Goal: Task Accomplishment & Management: Manage account settings

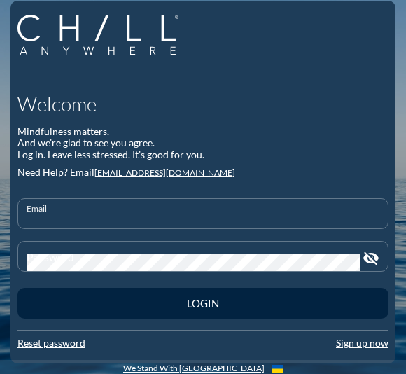
scroll to position [13, 0]
type input "[PERSON_NAME][EMAIL_ADDRESS][PERSON_NAME][DOMAIN_NAME]"
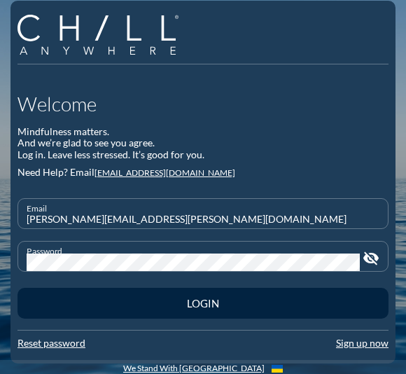
click at [203, 300] on button "Login" at bounding box center [203, 303] width 371 height 31
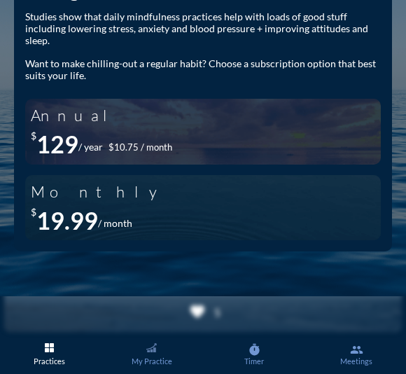
scroll to position [127, 0]
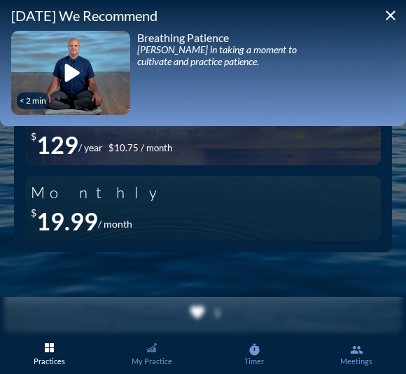
click at [395, 23] on icon "close" at bounding box center [390, 15] width 17 height 17
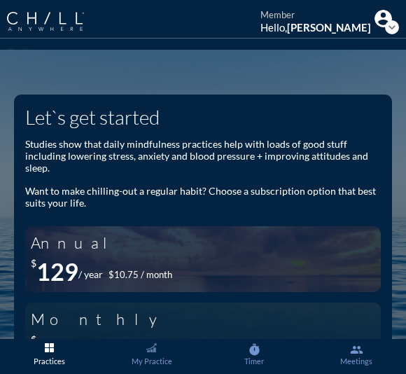
scroll to position [0, 0]
click at [327, 27] on strong "[PERSON_NAME]" at bounding box center [329, 27] width 84 height 13
click at [307, 29] on strong "[PERSON_NAME]" at bounding box center [329, 27] width 84 height 13
click at [386, 20] on img at bounding box center [384, 19] width 18 height 18
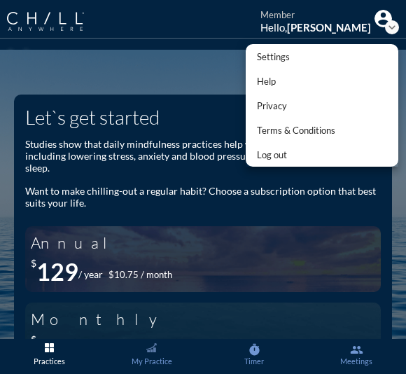
click at [282, 56] on div "Settings" at bounding box center [296, 56] width 78 height 17
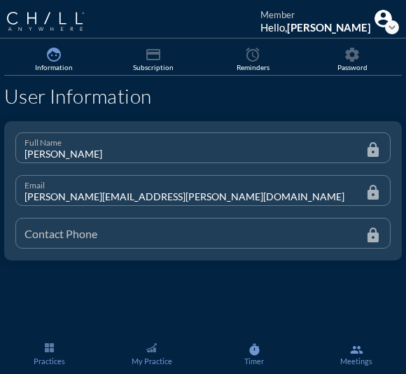
click at [151, 60] on icon "payment" at bounding box center [153, 54] width 17 height 17
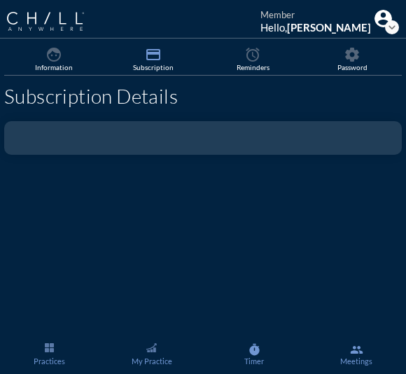
click at [78, 134] on div at bounding box center [203, 138] width 398 height 34
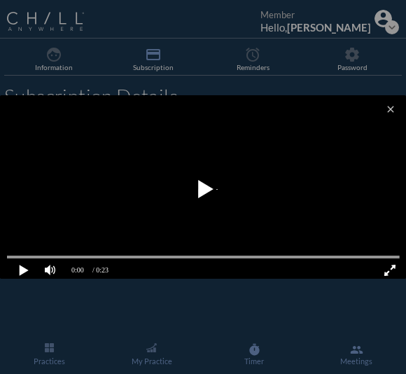
click at [390, 107] on icon "close" at bounding box center [390, 109] width 11 height 11
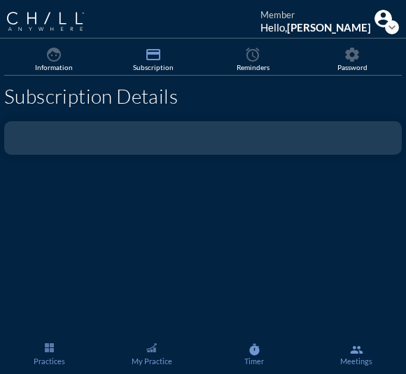
click at [57, 64] on div "Information" at bounding box center [54, 67] width 38 height 8
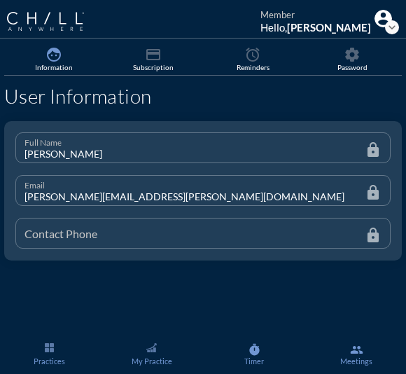
click at [356, 64] on div "Password" at bounding box center [352, 67] width 30 height 8
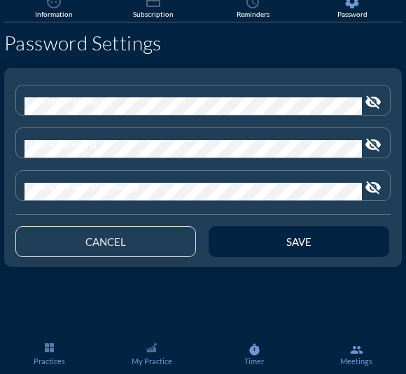
scroll to position [53, 0]
click at [50, 351] on img "Main menu" at bounding box center [49, 347] width 9 height 9
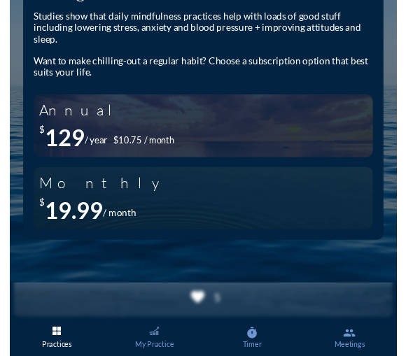
scroll to position [62, 0]
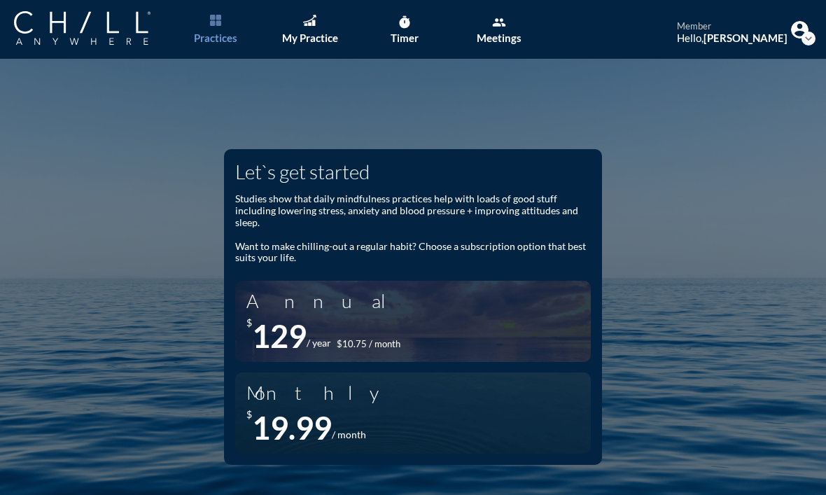
click at [800, 33] on img at bounding box center [800, 30] width 18 height 18
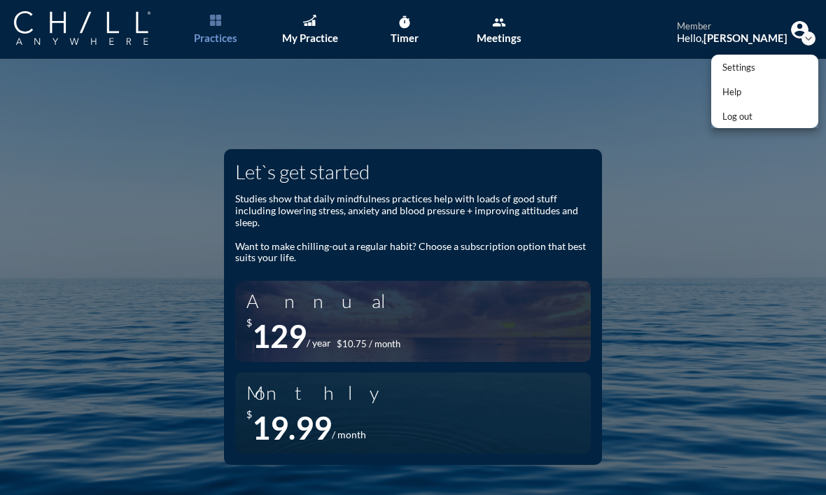
click at [742, 90] on div "Help" at bounding box center [739, 91] width 33 height 17
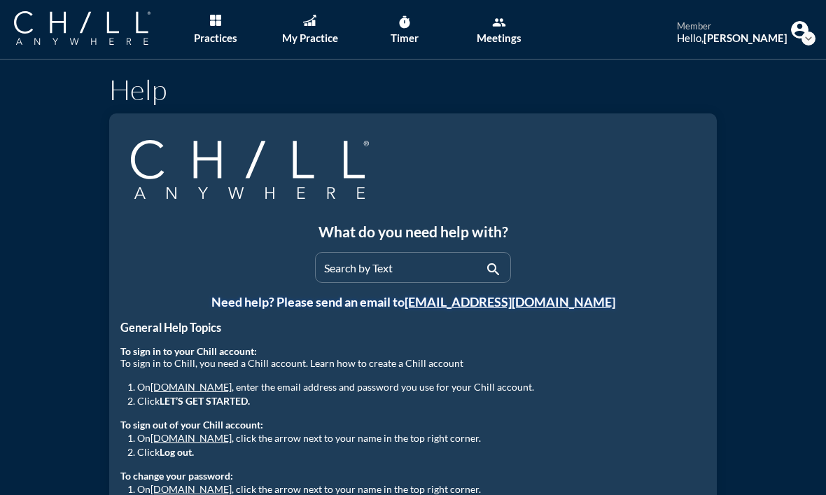
click at [702, 32] on div "Hello, Claudia Stuempel" at bounding box center [732, 38] width 111 height 13
click at [739, 28] on div "member" at bounding box center [732, 26] width 111 height 11
click at [730, 36] on strong "[PERSON_NAME]" at bounding box center [746, 38] width 84 height 13
click at [699, 30] on div "member" at bounding box center [732, 26] width 111 height 11
click at [811, 40] on icon "expand_more" at bounding box center [809, 39] width 14 height 14
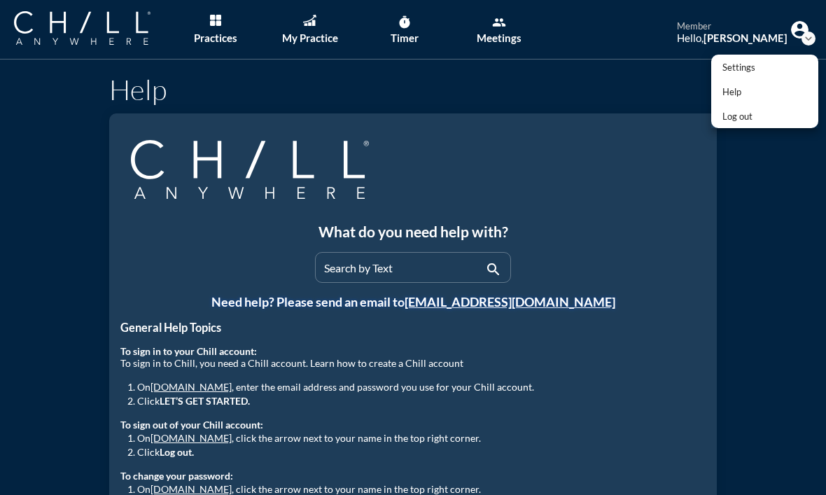
click at [741, 66] on div "Settings" at bounding box center [739, 67] width 33 height 17
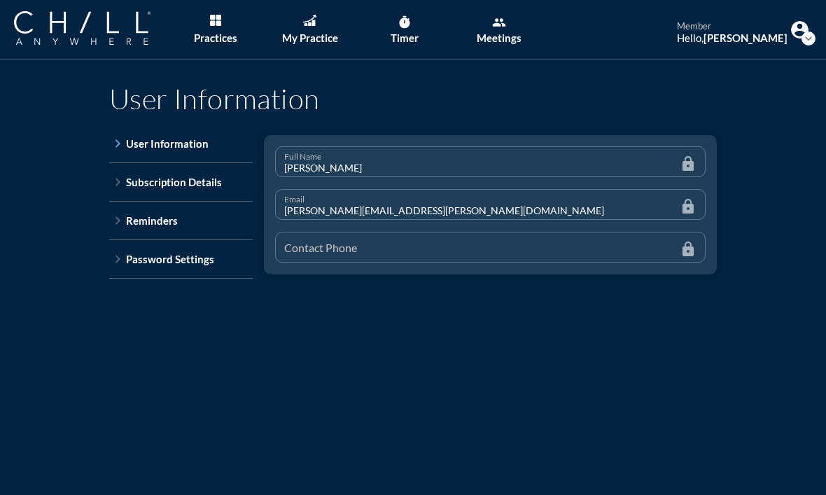
click at [160, 182] on div "Subscription Details" at bounding box center [174, 182] width 96 height 13
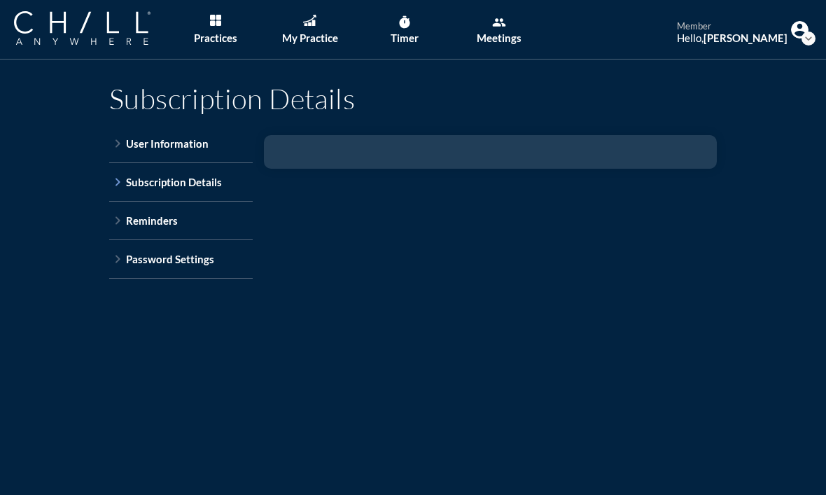
click at [160, 183] on div "Subscription Details" at bounding box center [174, 182] width 96 height 13
click at [132, 183] on div "Subscription Details" at bounding box center [174, 182] width 96 height 13
click at [121, 183] on icon "keyboard_arrow_right" at bounding box center [117, 182] width 17 height 17
click at [129, 222] on div "Reminders" at bounding box center [152, 220] width 52 height 13
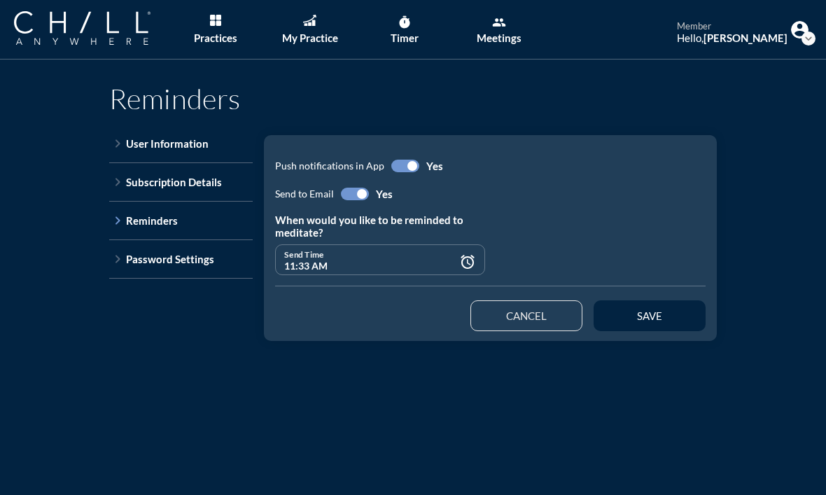
checkbox input "false"
type input "02:00 PM"
click at [153, 258] on div "Password Settings" at bounding box center [170, 259] width 88 height 13
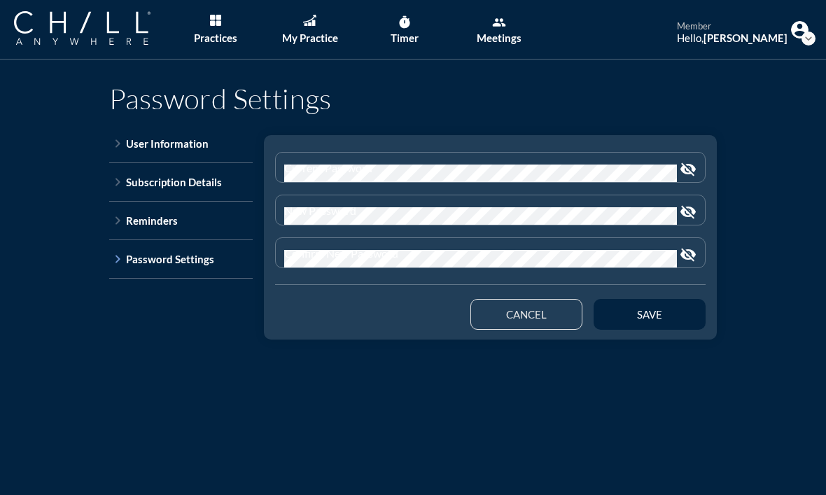
click at [125, 144] on icon "keyboard_arrow_right" at bounding box center [117, 143] width 17 height 17
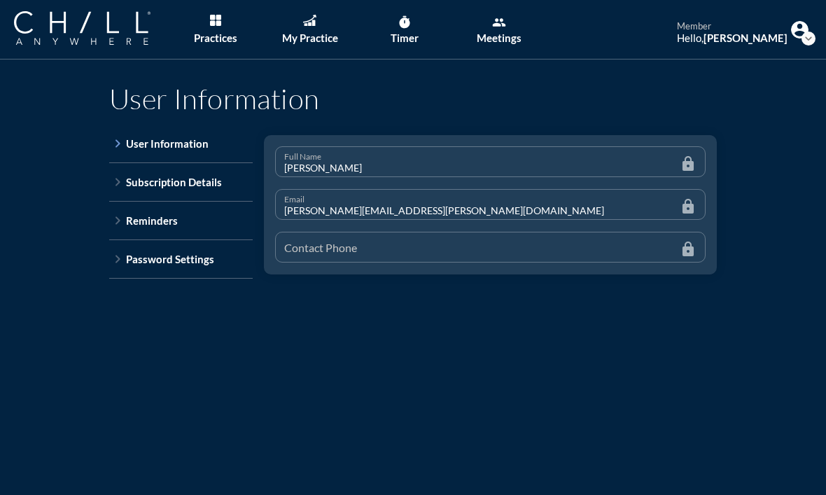
click at [122, 185] on icon "keyboard_arrow_right" at bounding box center [117, 182] width 17 height 17
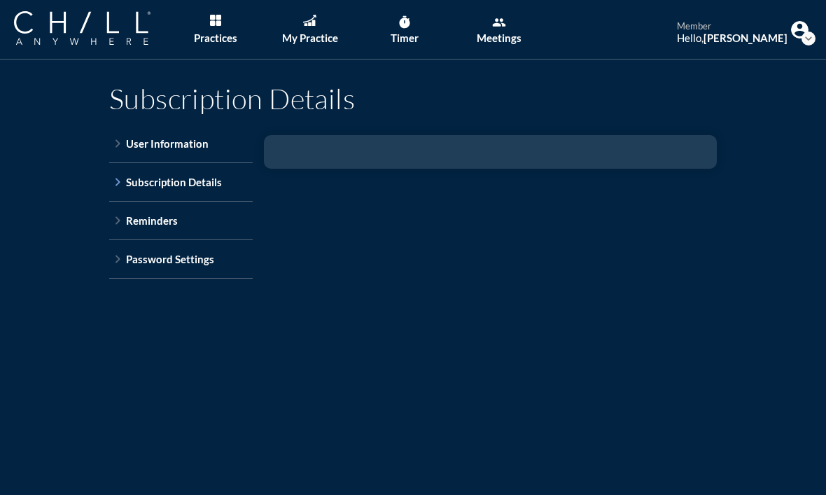
click at [804, 29] on img at bounding box center [800, 30] width 18 height 18
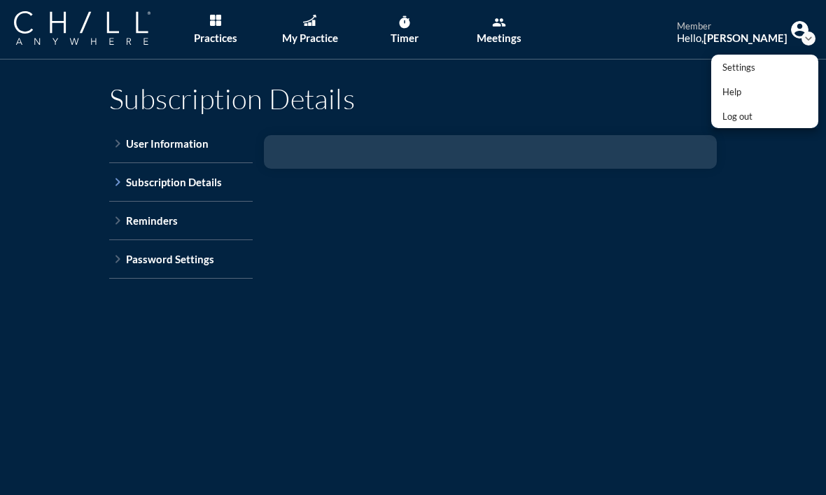
click at [732, 92] on div "Help" at bounding box center [739, 91] width 33 height 17
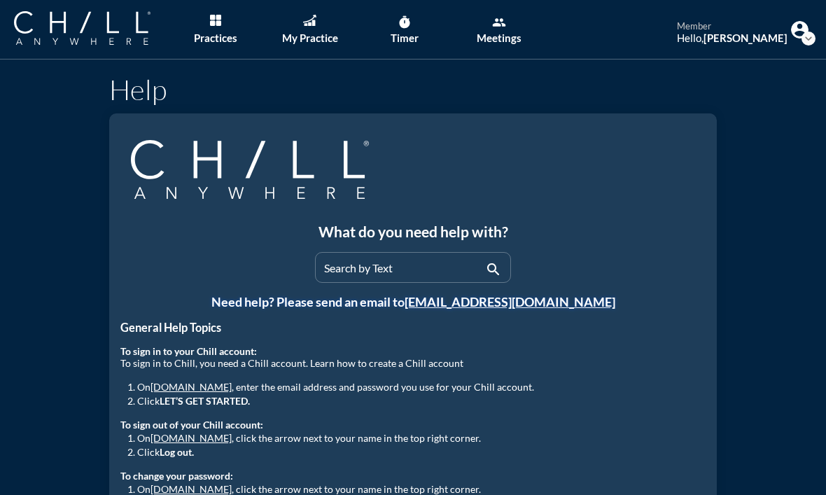
click at [419, 270] on input "Search by Text" at bounding box center [403, 274] width 158 height 18
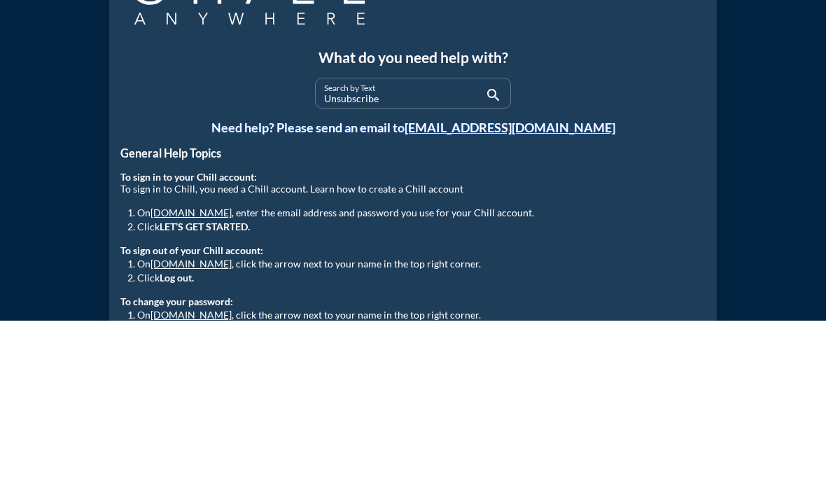
type input "Unsubscribe"
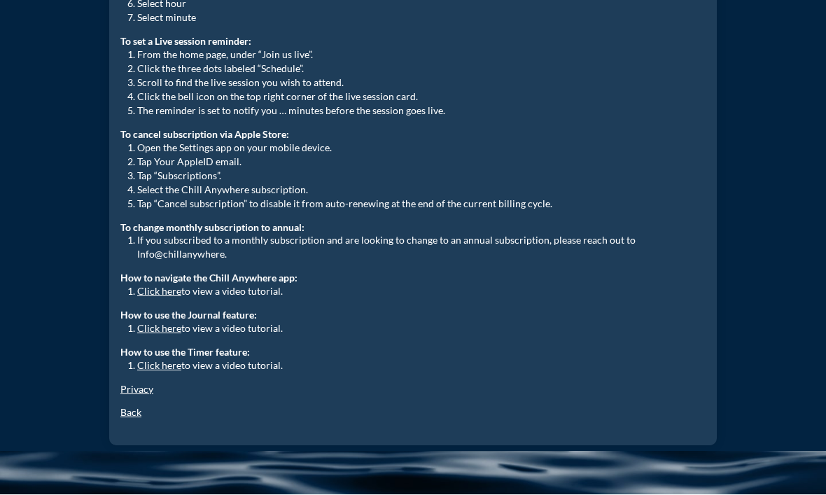
scroll to position [1092, 0]
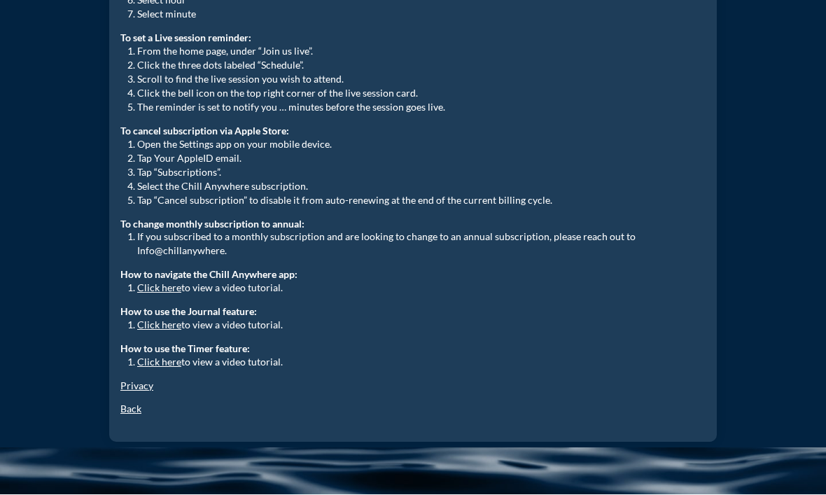
click at [131, 403] on link "Back" at bounding box center [130, 409] width 21 height 12
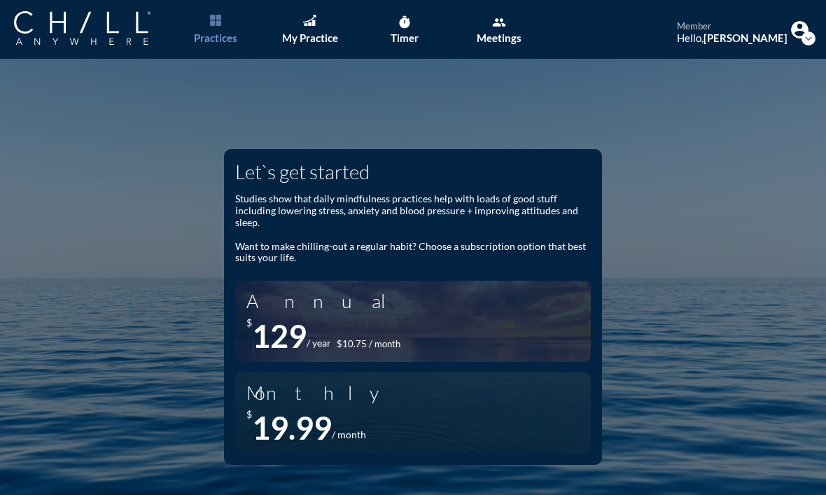
click at [718, 43] on strong "[PERSON_NAME]" at bounding box center [746, 38] width 84 height 13
click at [760, 41] on strong "[PERSON_NAME]" at bounding box center [746, 38] width 84 height 13
click at [802, 30] on img at bounding box center [800, 30] width 18 height 18
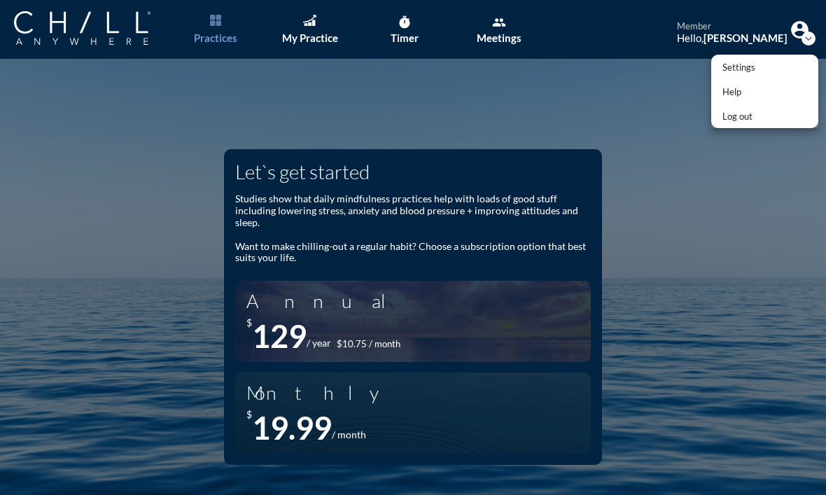
click at [742, 72] on div "Settings" at bounding box center [739, 67] width 33 height 17
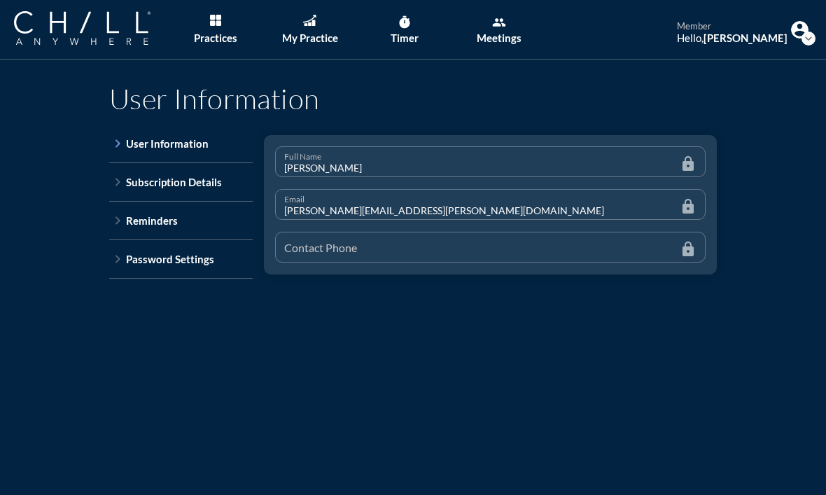
click at [178, 154] on link "keyboard_arrow_right User Information" at bounding box center [181, 149] width 144 height 28
click at [183, 191] on link "keyboard_arrow_right Subscription Details" at bounding box center [181, 182] width 144 height 39
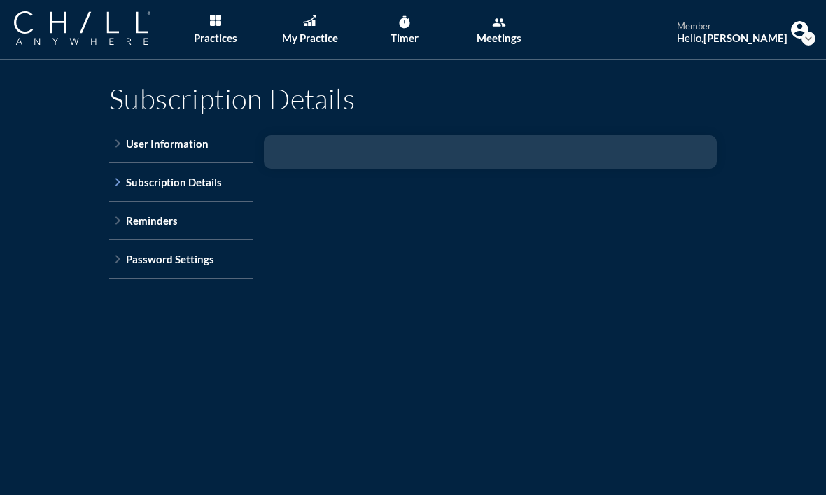
click at [167, 219] on div "Reminders" at bounding box center [152, 220] width 52 height 13
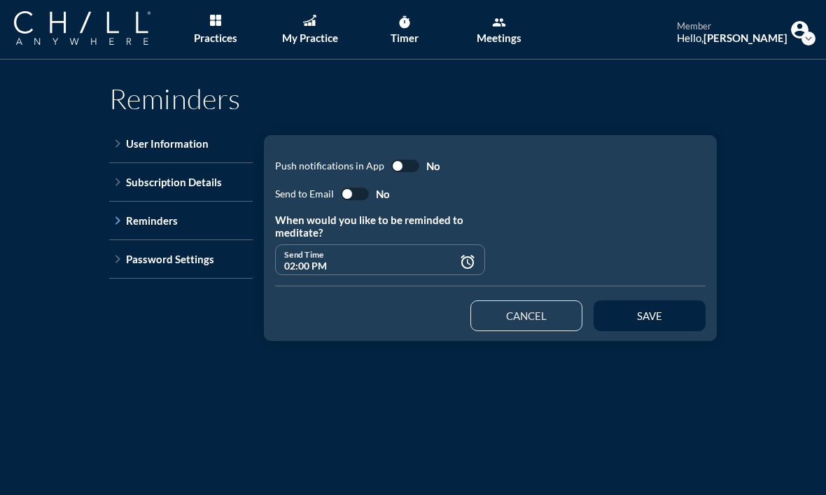
click at [172, 263] on div "Password Settings" at bounding box center [170, 259] width 88 height 13
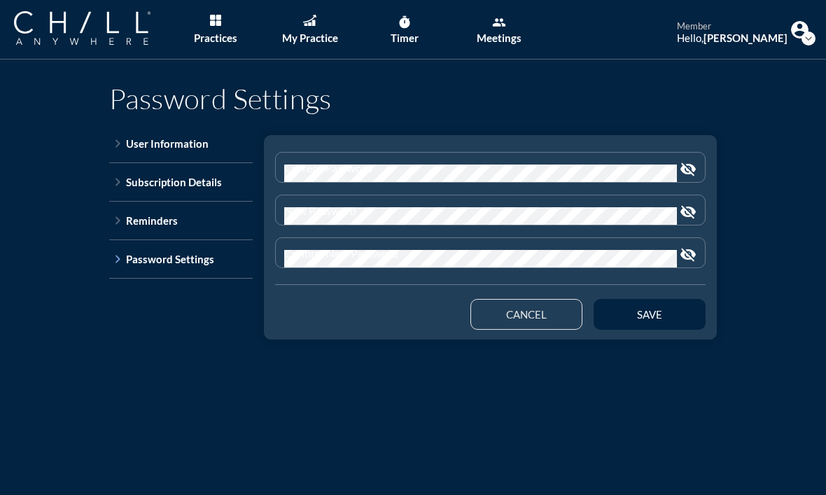
click at [168, 145] on div "User Information" at bounding box center [167, 143] width 83 height 13
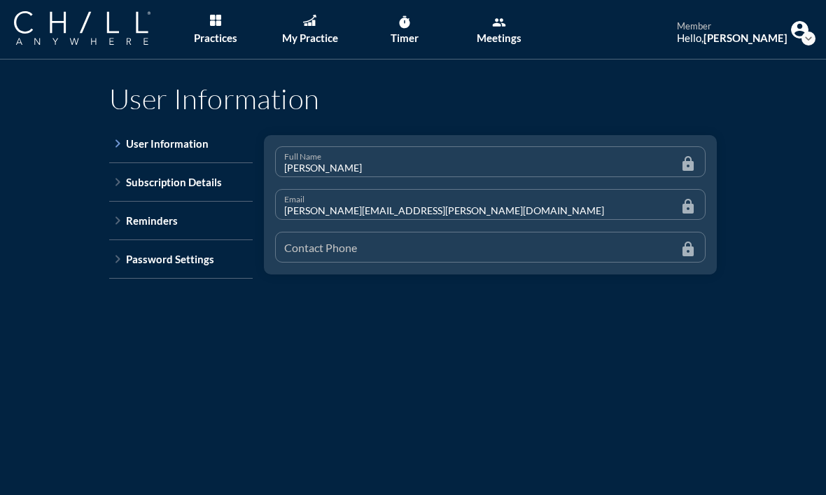
click at [49, 32] on img at bounding box center [82, 28] width 137 height 34
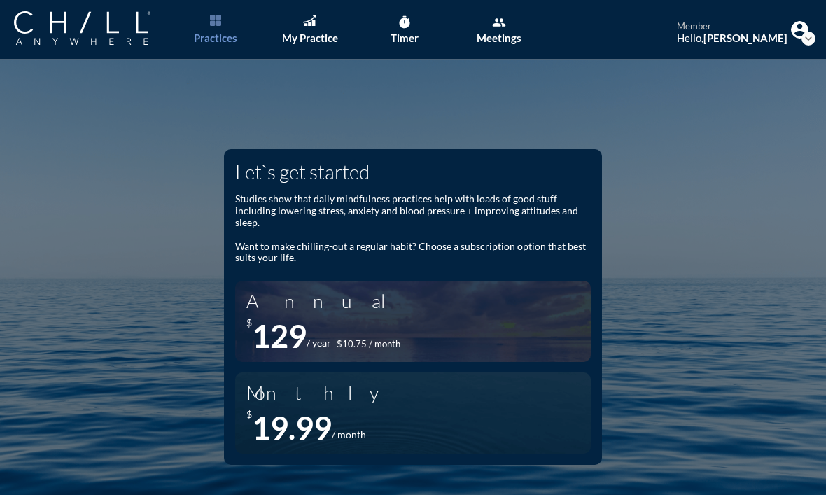
click at [788, 34] on div "expand_more" at bounding box center [798, 31] width 21 height 20
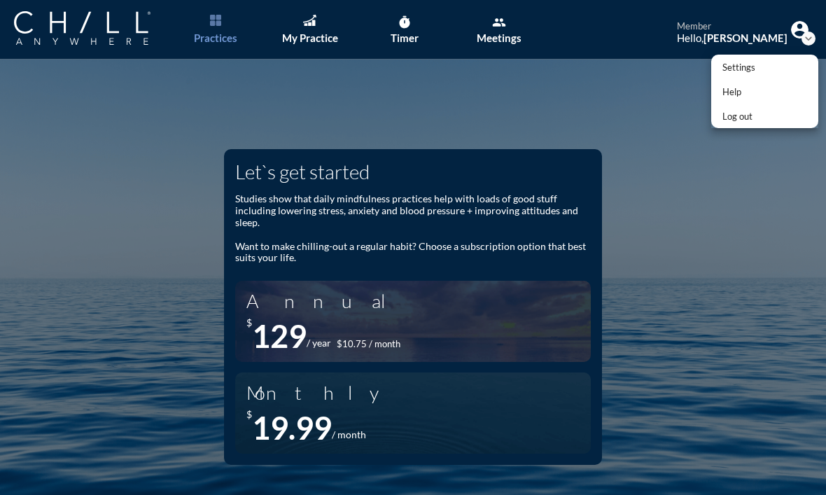
click at [748, 64] on div "Settings" at bounding box center [739, 67] width 33 height 17
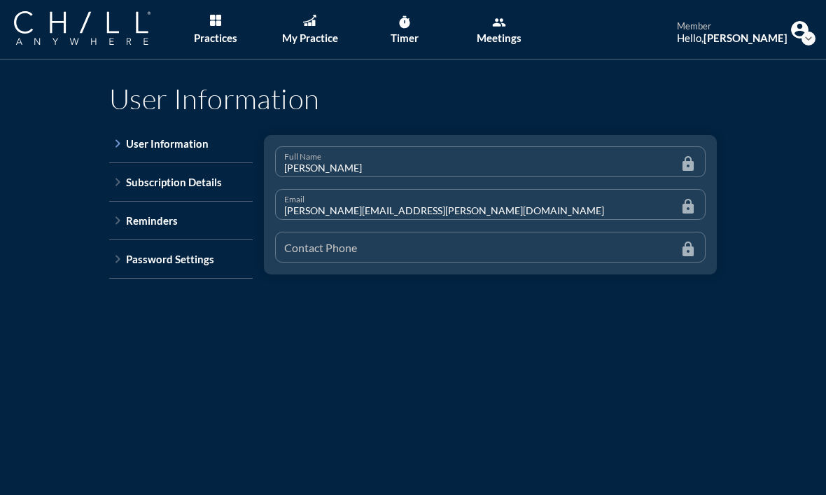
click at [143, 267] on link "keyboard_arrow_right Password Settings" at bounding box center [181, 259] width 144 height 39
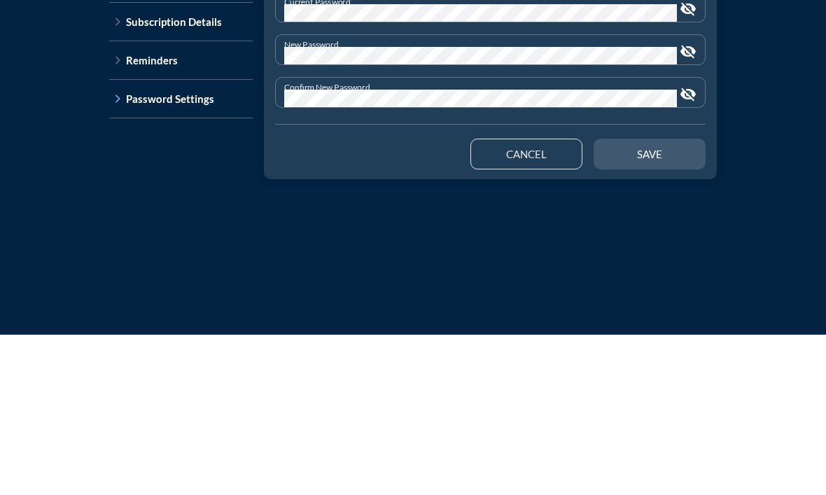
click at [645, 308] on div "save" at bounding box center [649, 314] width 63 height 13
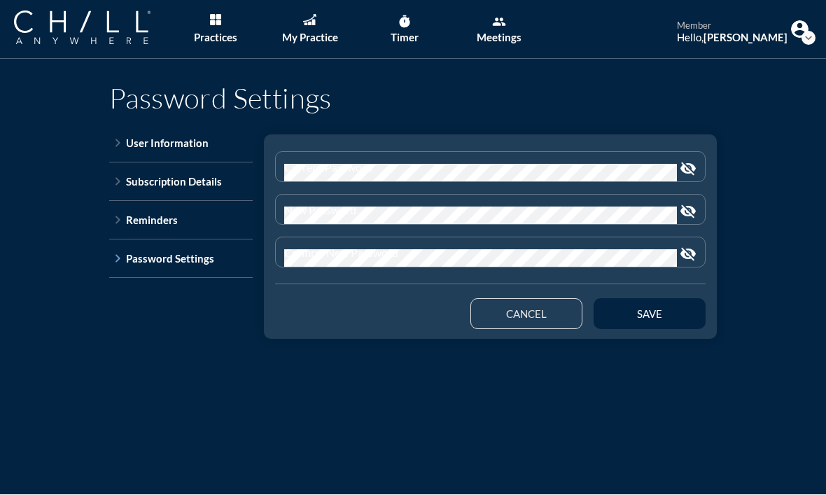
click at [732, 38] on strong "[PERSON_NAME]" at bounding box center [746, 38] width 84 height 13
click at [730, 34] on strong "[PERSON_NAME]" at bounding box center [746, 38] width 84 height 13
click at [710, 32] on strong "[PERSON_NAME]" at bounding box center [746, 38] width 84 height 13
click at [148, 146] on div "User Information" at bounding box center [167, 143] width 83 height 13
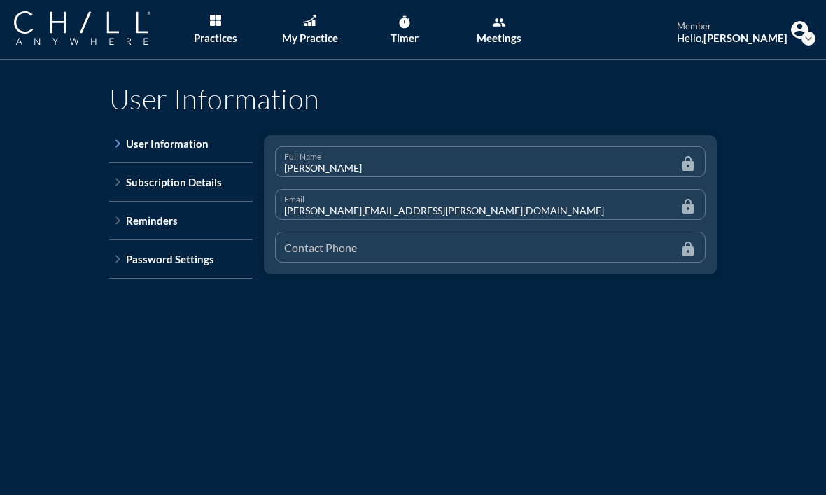
click at [712, 35] on strong "[PERSON_NAME]" at bounding box center [746, 38] width 84 height 13
click at [796, 30] on img at bounding box center [800, 30] width 18 height 18
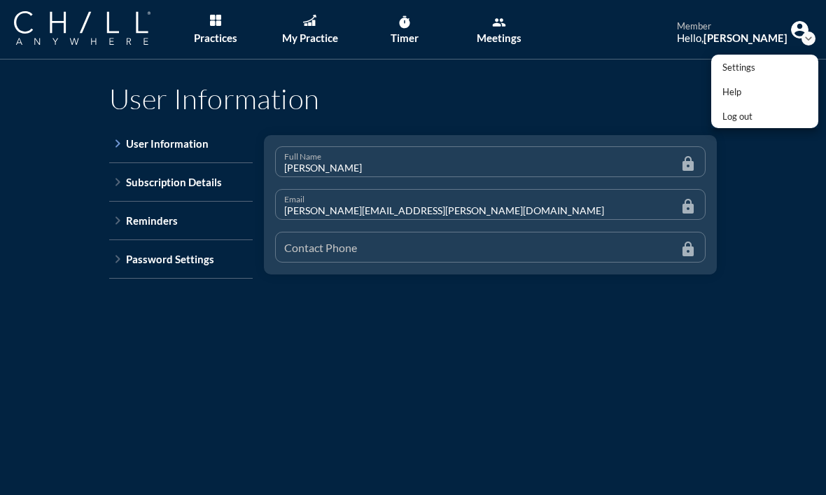
click at [753, 64] on div "Settings" at bounding box center [739, 67] width 33 height 17
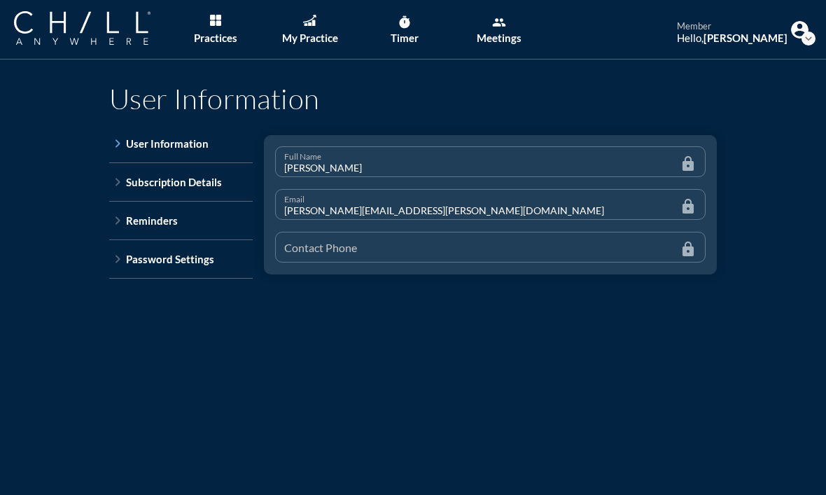
click at [804, 23] on img at bounding box center [800, 30] width 18 height 18
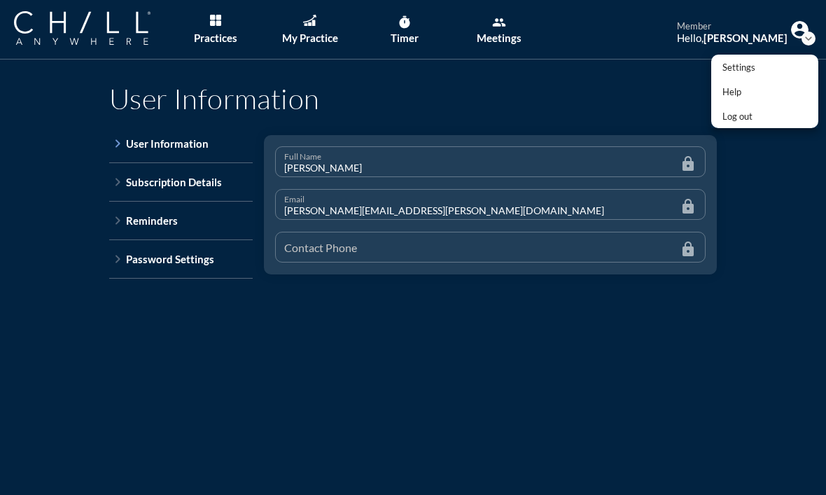
click at [732, 375] on div "User Information keyboard_arrow_right User Information keyboard_arrow_right Sub…" at bounding box center [413, 307] width 826 height 495
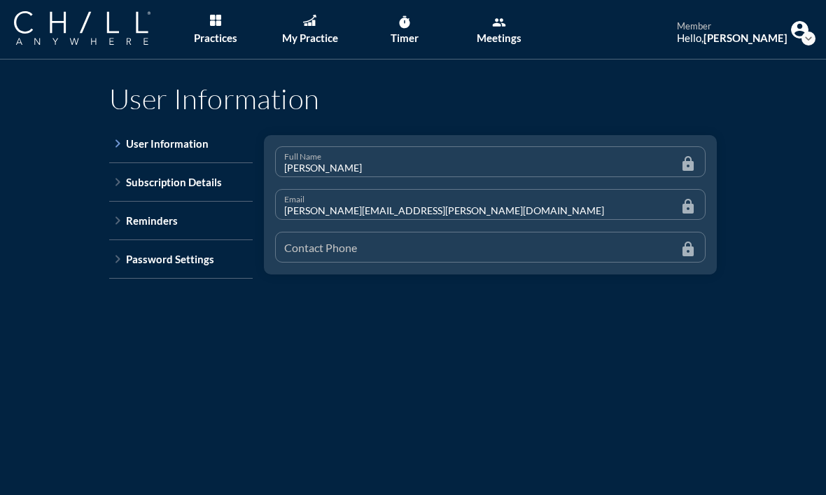
click at [407, 33] on div "Timer" at bounding box center [405, 38] width 28 height 13
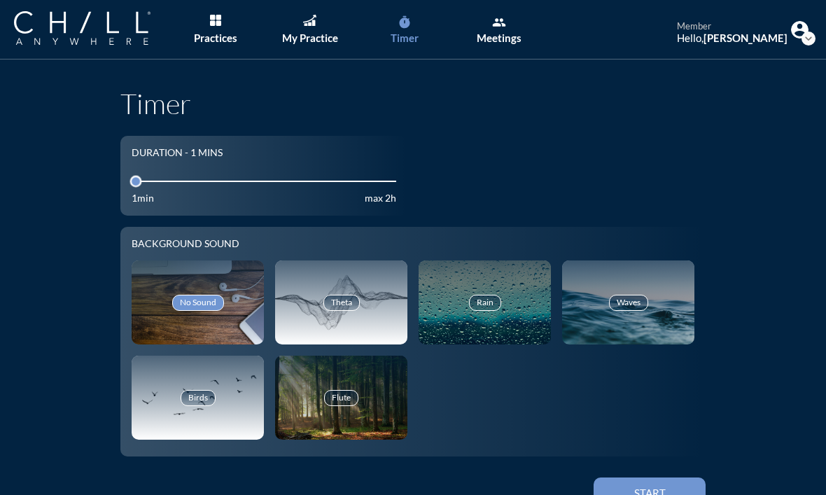
click at [800, 35] on img at bounding box center [800, 30] width 18 height 18
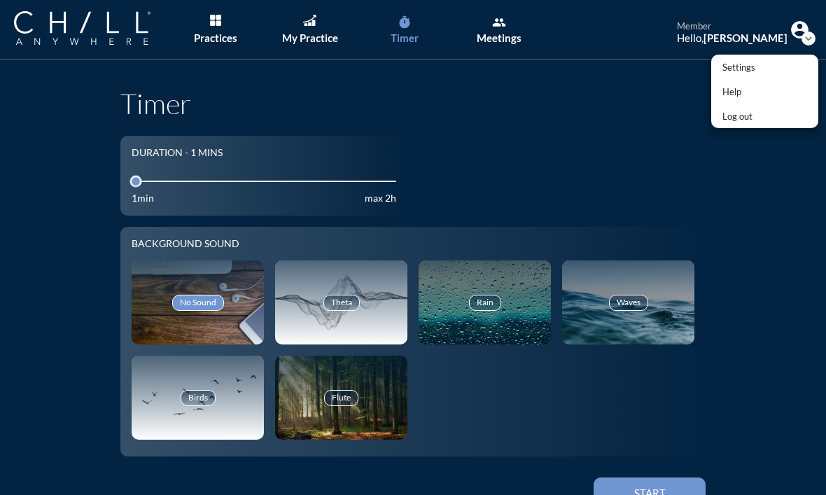
click at [737, 116] on div "Log out" at bounding box center [739, 116] width 33 height 17
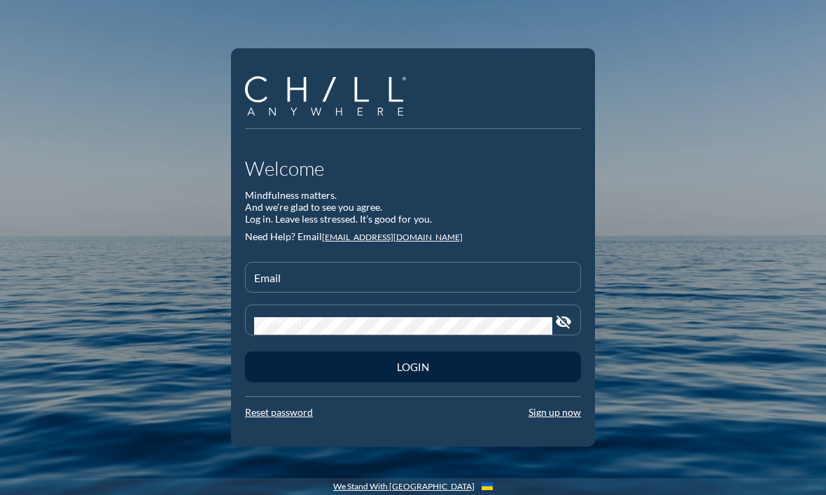
scroll to position [47, 0]
